Goal: Task Accomplishment & Management: Use online tool/utility

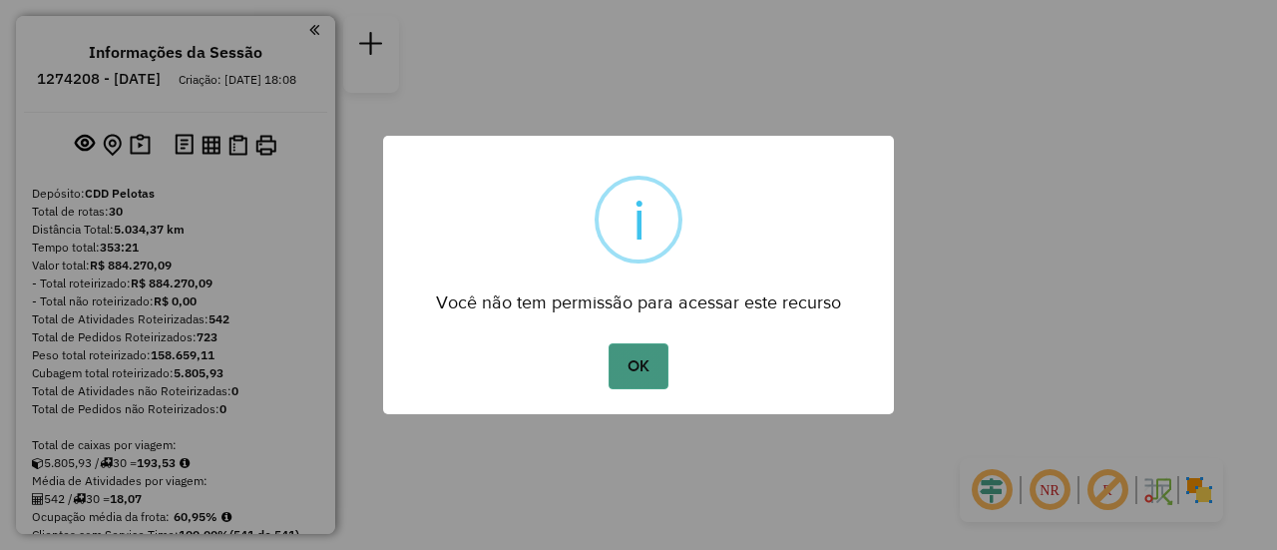
click at [645, 372] on button "OK" at bounding box center [637, 366] width 59 height 46
